Goal: Communication & Community: Answer question/provide support

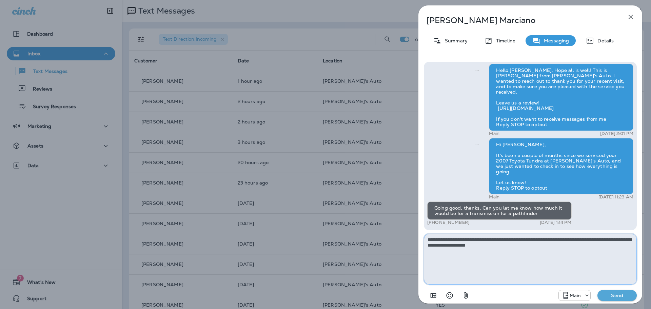
type textarea "**********"
click at [626, 297] on p "Send" at bounding box center [617, 295] width 28 height 6
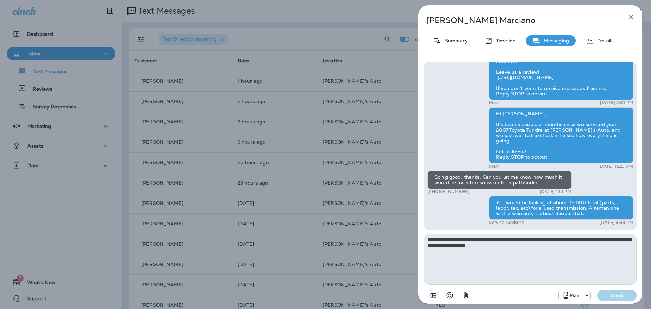
scroll to position [-21, 0]
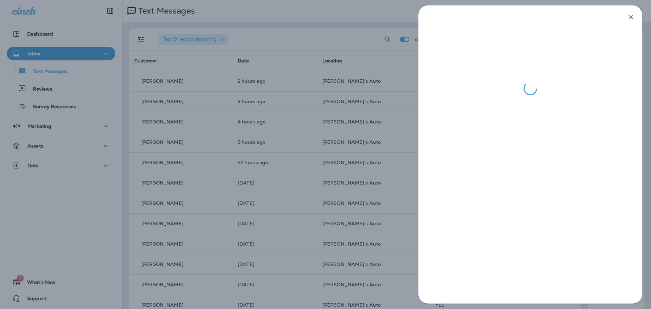
click at [323, 150] on div at bounding box center [325, 154] width 651 height 309
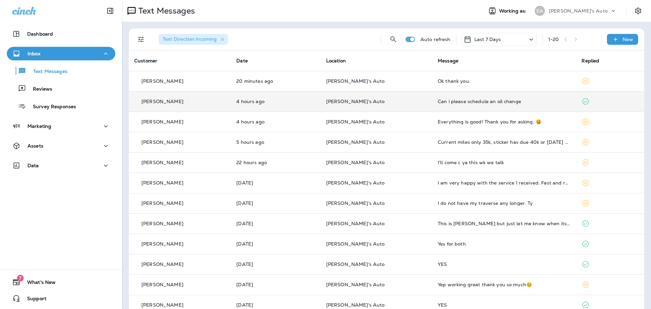
click at [399, 104] on td "[PERSON_NAME]'s Auto" at bounding box center [377, 101] width 112 height 20
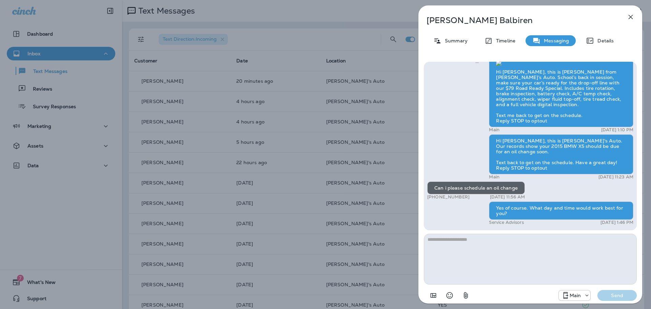
drag, startPoint x: 632, startPoint y: 18, endPoint x: 627, endPoint y: 19, distance: 5.0
click at [632, 18] on icon "button" at bounding box center [630, 17] width 4 height 4
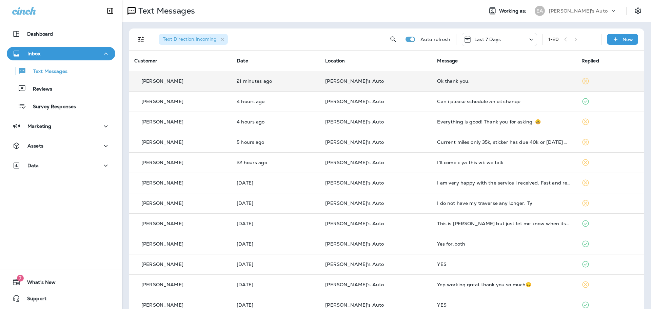
click at [276, 84] on td "21 minutes ago" at bounding box center [275, 81] width 88 height 20
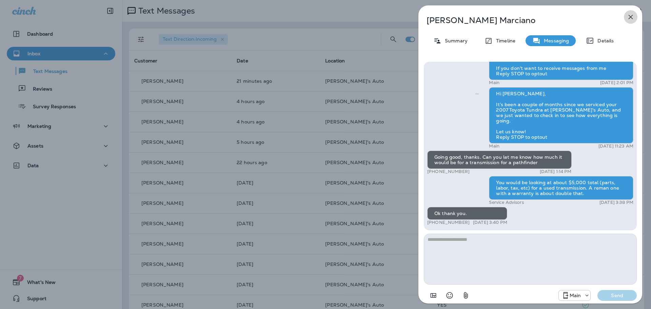
click at [632, 15] on icon "button" at bounding box center [630, 17] width 4 height 4
